Goal: Navigation & Orientation: Find specific page/section

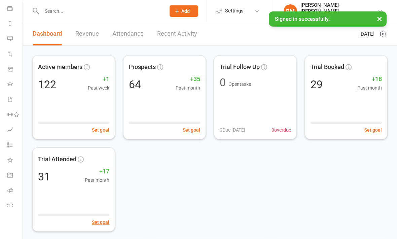
scroll to position [78, 1]
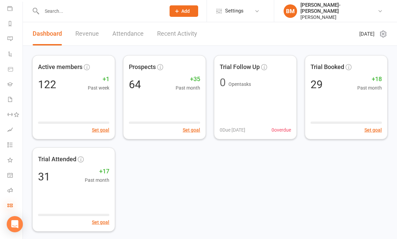
click at [7, 205] on icon at bounding box center [9, 205] width 5 height 5
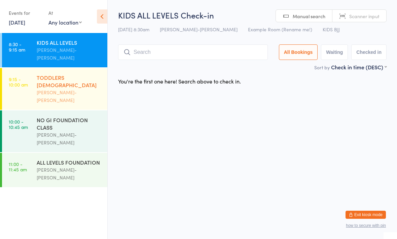
click at [72, 89] on div "[PERSON_NAME]-[PERSON_NAME]" at bounding box center [69, 96] width 65 height 15
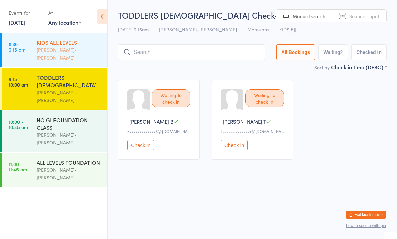
click at [72, 43] on div "KIDS ALL LEVELS" at bounding box center [69, 42] width 65 height 7
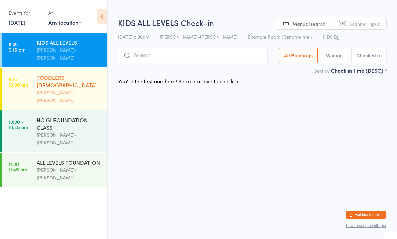
click at [74, 74] on div "TODDLERS [DEMOGRAPHIC_DATA]" at bounding box center [69, 81] width 65 height 15
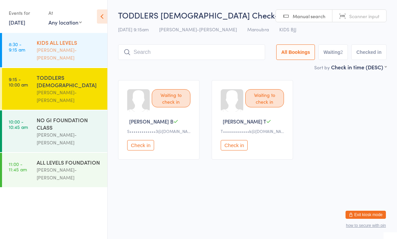
click at [71, 51] on div "[PERSON_NAME]-[PERSON_NAME]" at bounding box center [69, 53] width 65 height 15
